Goal: Browse casually

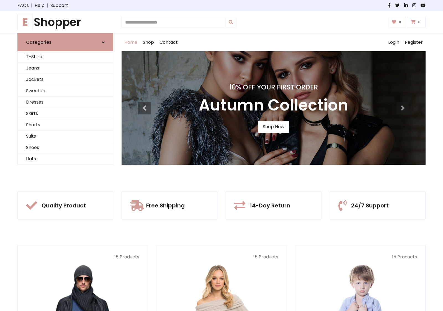
click at [221, 155] on div "10% Off Your First Order Autumn Collection Shop Now" at bounding box center [273, 107] width 304 height 113
click at [273, 126] on link "Shop Now" at bounding box center [273, 127] width 31 height 12
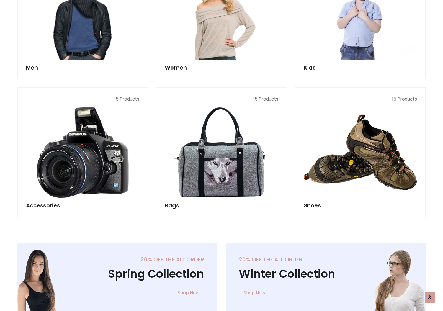
scroll to position [552, 0]
